Goal: Information Seeking & Learning: Learn about a topic

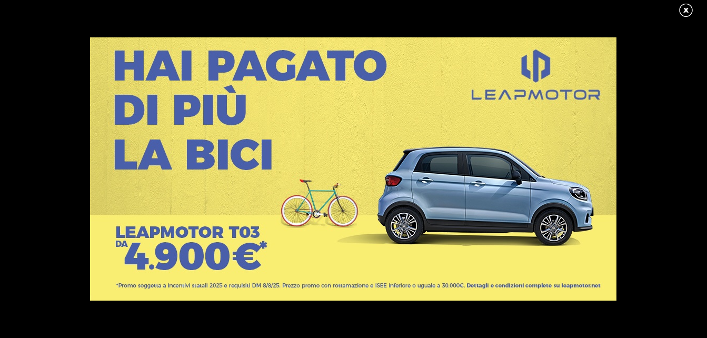
click at [689, 12] on link at bounding box center [691, 11] width 26 height 16
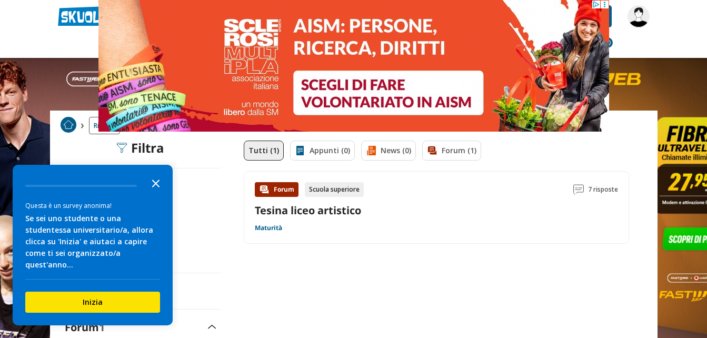
click at [157, 192] on icon "Close the survey" at bounding box center [155, 182] width 21 height 21
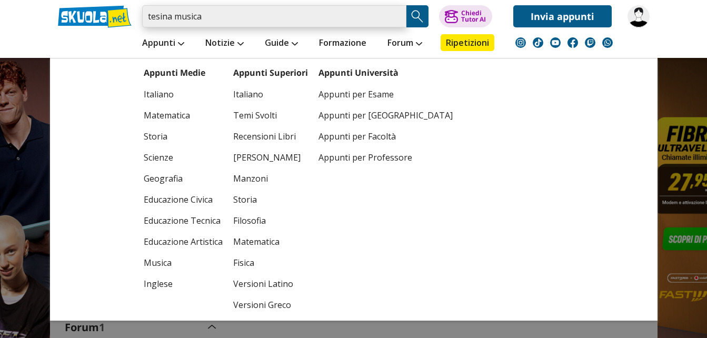
drag, startPoint x: 222, startPoint y: 27, endPoint x: 133, endPoint y: 36, distance: 88.9
click at [151, 31] on div "tesina musica Caricamento in corso... Trova un tutor esperto su questo argoment…" at bounding box center [353, 29] width 607 height 58
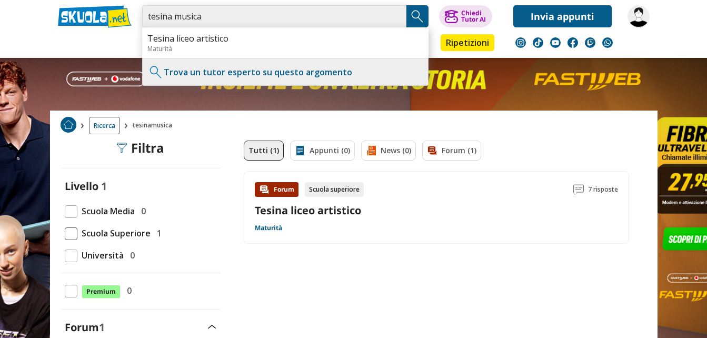
type input "t"
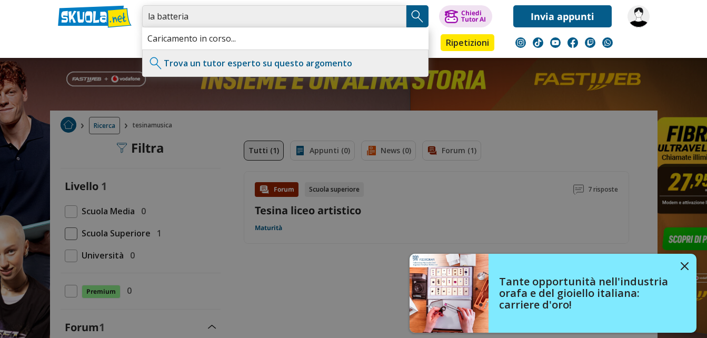
type input "la batteria"
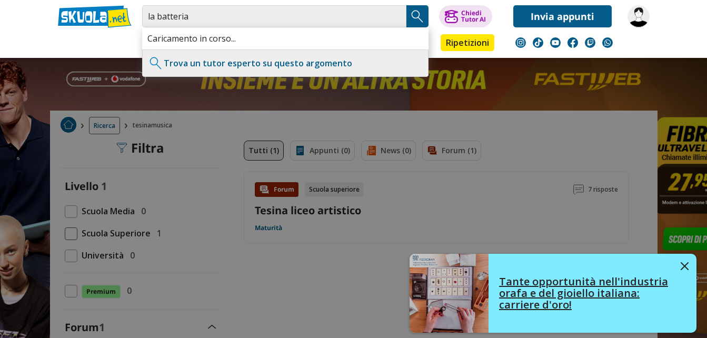
click at [684, 263] on img at bounding box center [685, 266] width 8 height 8
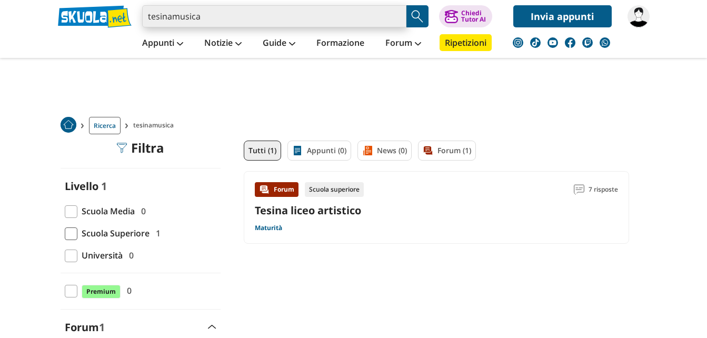
click at [391, 15] on input "tesinamusica" at bounding box center [274, 16] width 264 height 22
